Goal: Task Accomplishment & Management: Use online tool/utility

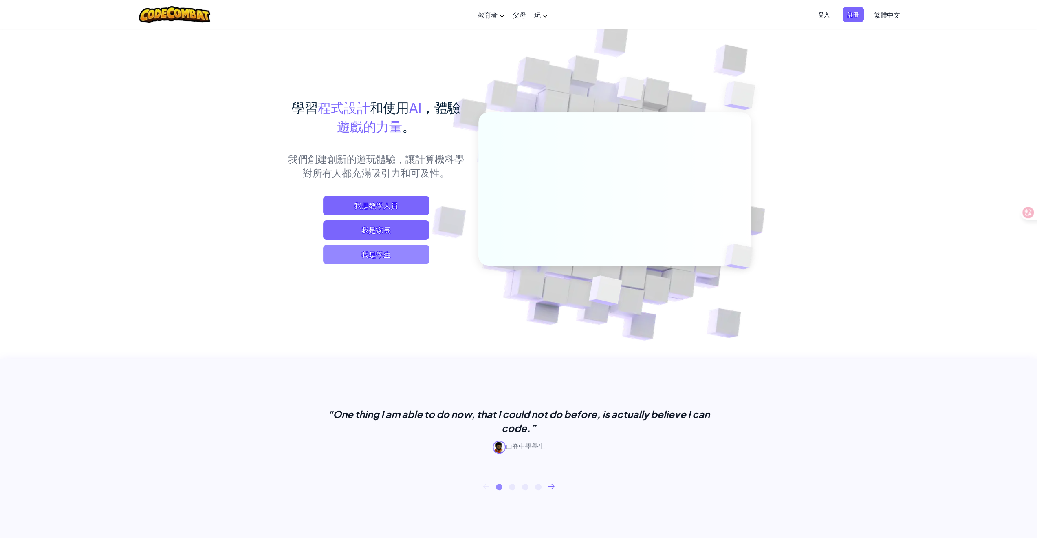
click at [391, 256] on span "我是學生" at bounding box center [376, 255] width 106 height 20
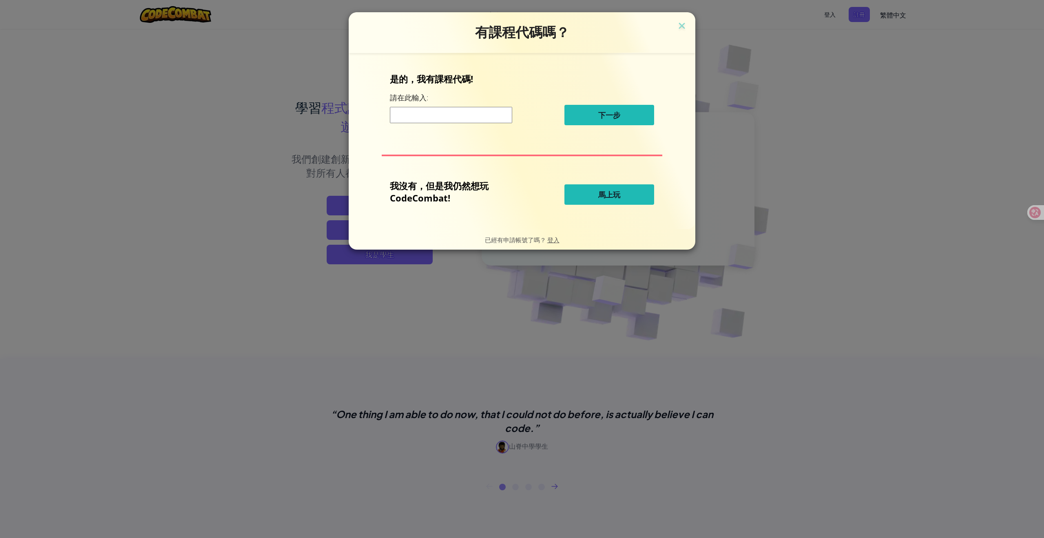
click at [606, 190] on span "馬上玩" at bounding box center [609, 195] width 22 height 10
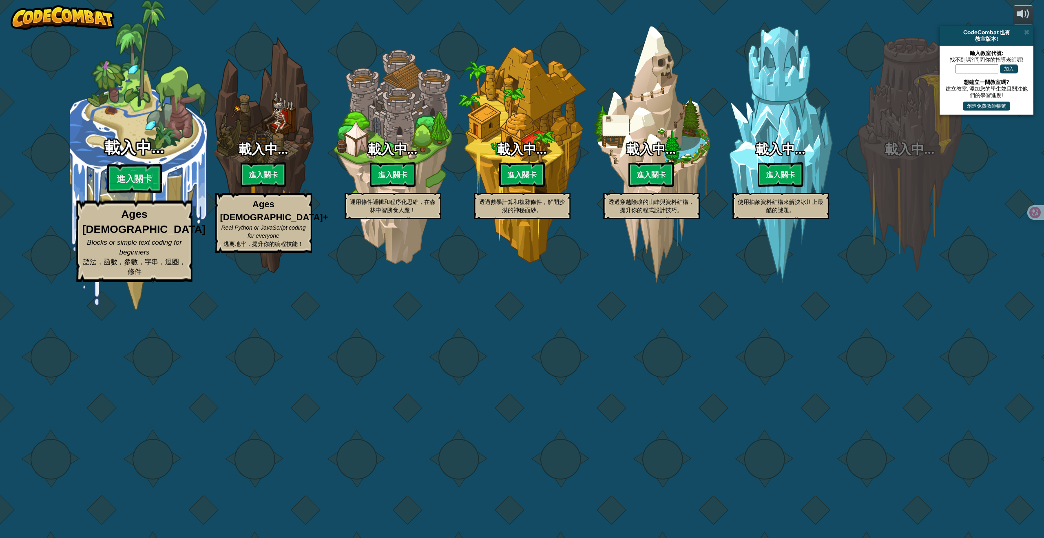
select select "zh-HANT"
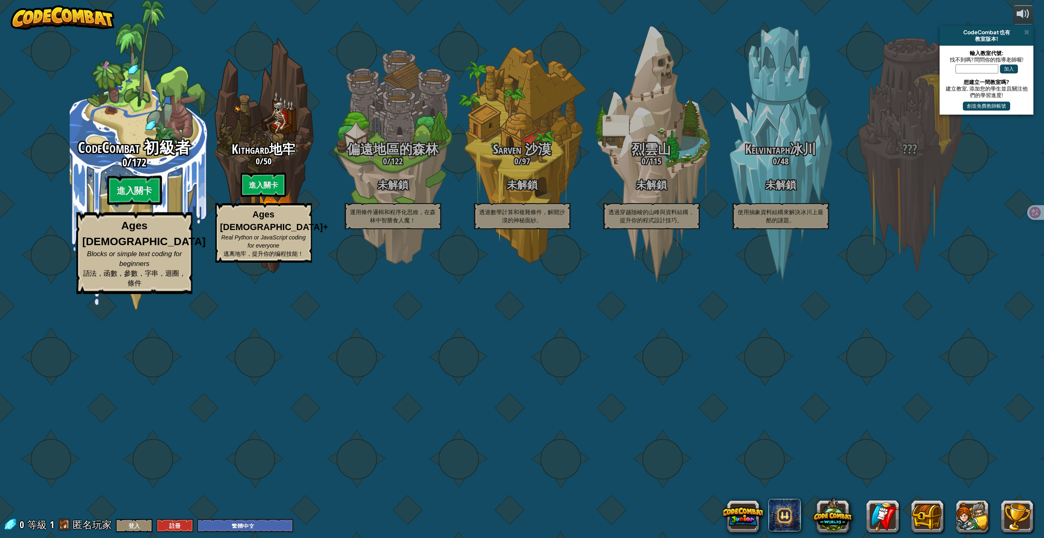
click at [117, 158] on span "CodeCombat 初級者" at bounding box center [134, 147] width 113 height 21
select select "zh-HANT"
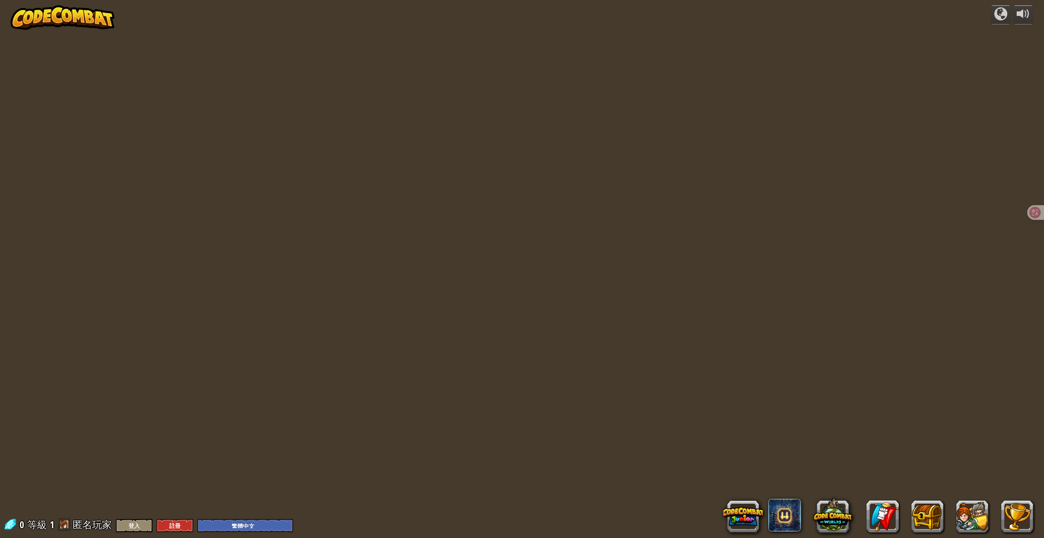
select select "zh-HANT"
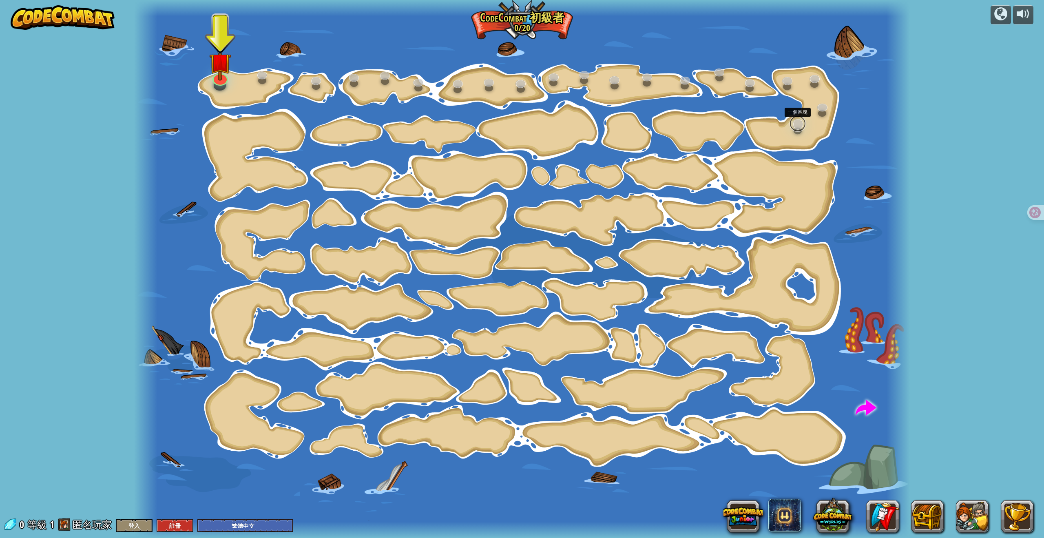
click at [797, 125] on link at bounding box center [797, 123] width 16 height 16
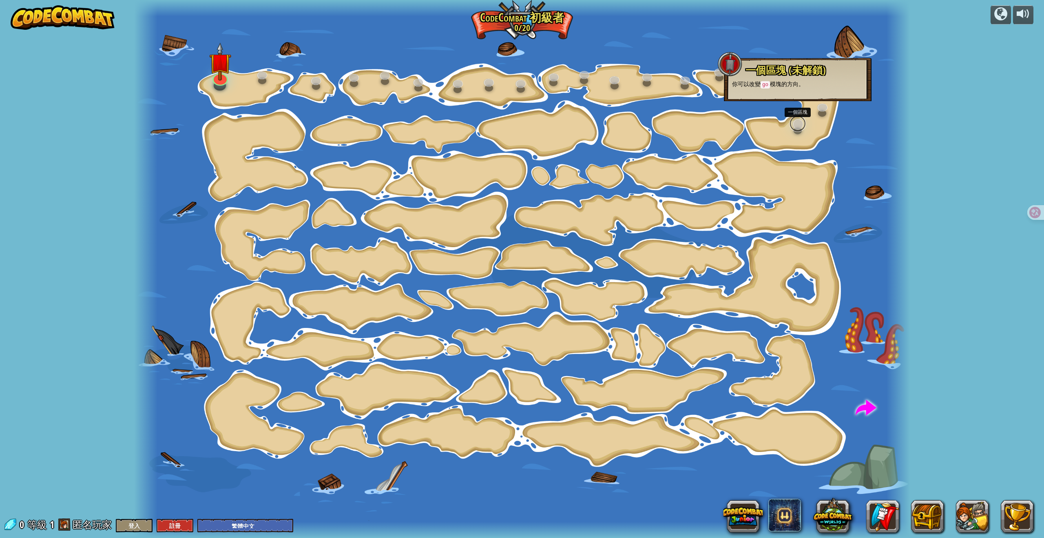
click at [799, 123] on link at bounding box center [797, 123] width 16 height 16
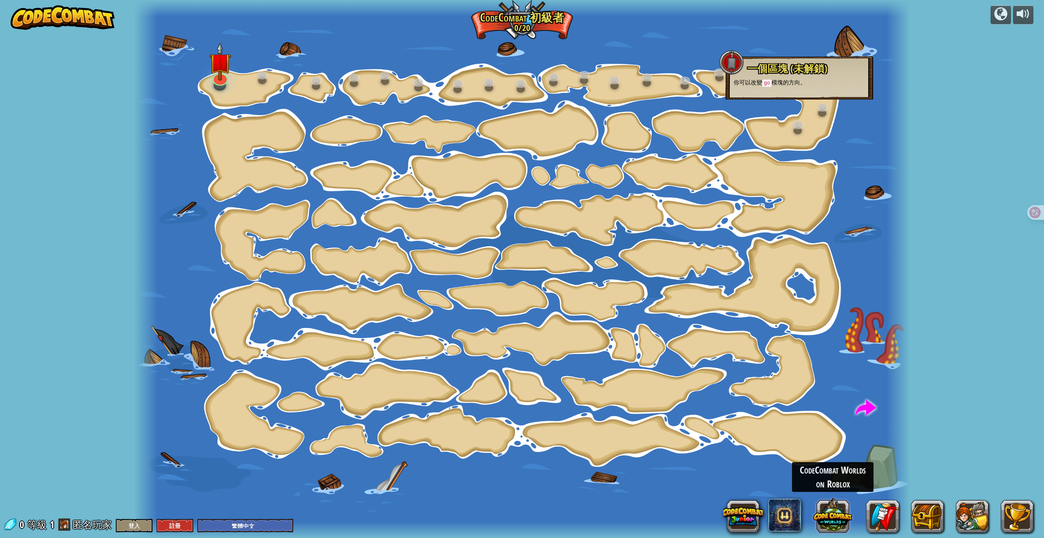
click at [836, 507] on button at bounding box center [832, 514] width 39 height 39
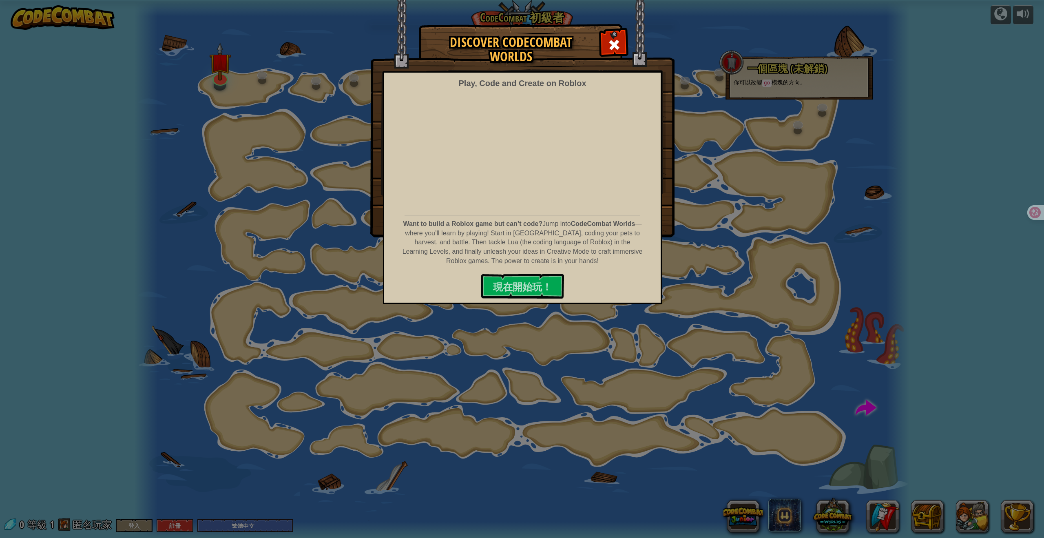
click at [121, 288] on div "Discover CodeCombat Worlds Play, Code and Create on Roblox Want to build a Robl…" at bounding box center [522, 269] width 1044 height 538
